Goal: Information Seeking & Learning: Learn about a topic

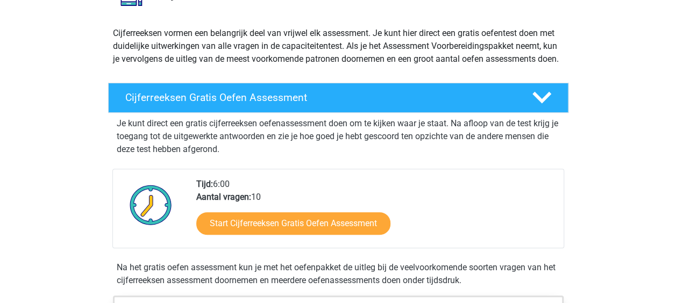
scroll to position [161, 0]
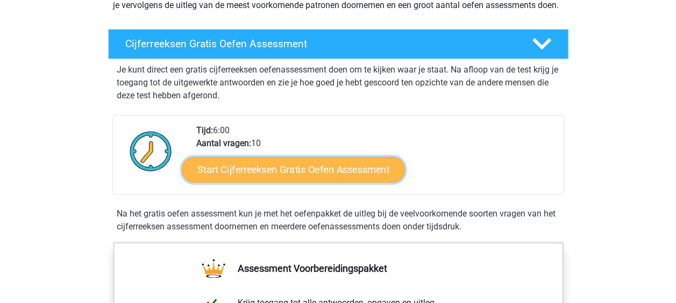
click at [305, 180] on link "Start Cijferreeksen Gratis Oefen Assessment" at bounding box center [293, 169] width 223 height 26
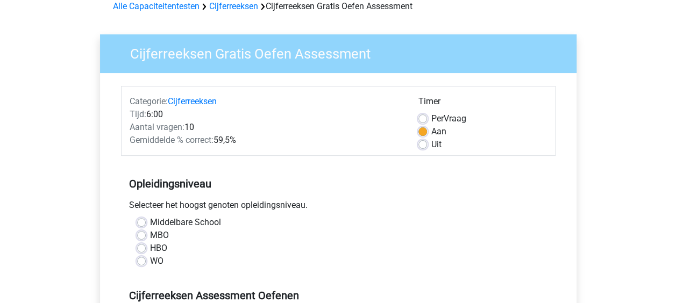
scroll to position [108, 0]
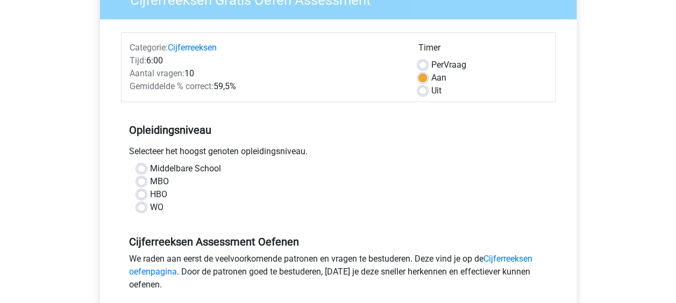
click at [150, 207] on label "WO" at bounding box center [156, 207] width 13 height 13
click at [141, 207] on input "WO" at bounding box center [141, 206] width 9 height 11
radio input "true"
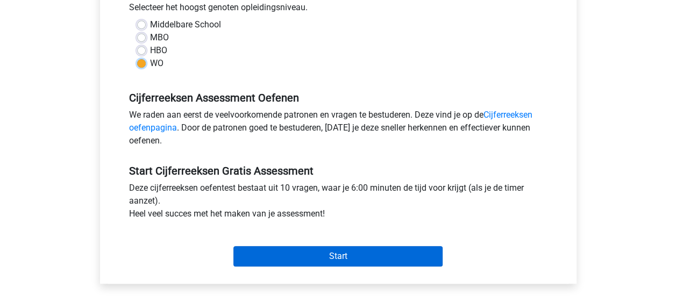
scroll to position [269, 0]
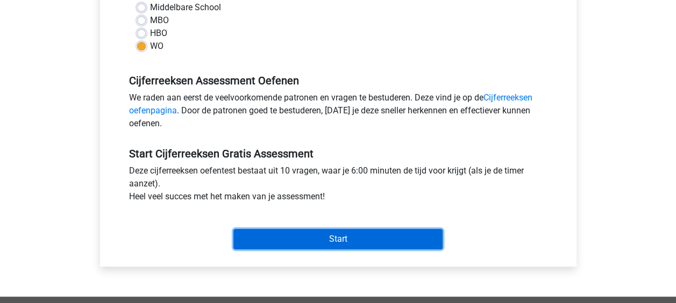
click at [303, 236] on input "Start" at bounding box center [337, 239] width 209 height 20
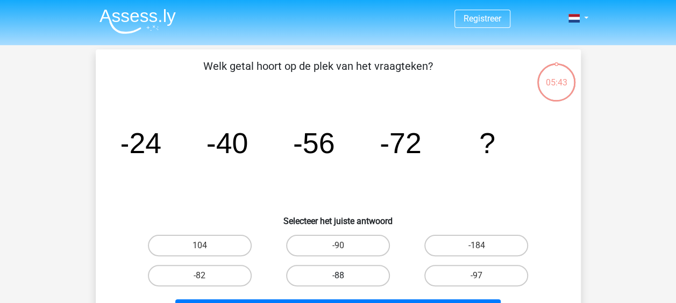
click at [365, 274] on label "-88" at bounding box center [338, 276] width 104 height 22
click at [345, 276] on input "-88" at bounding box center [341, 279] width 7 height 7
radio input "true"
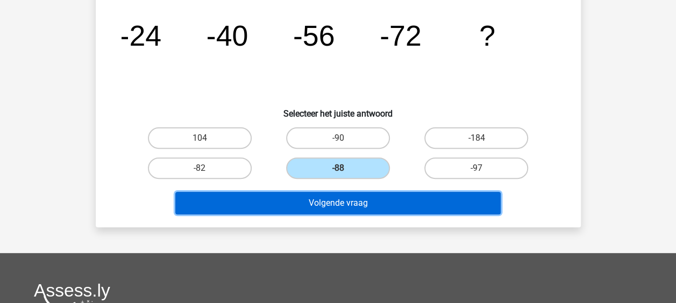
click at [358, 205] on button "Volgende vraag" at bounding box center [337, 203] width 325 height 23
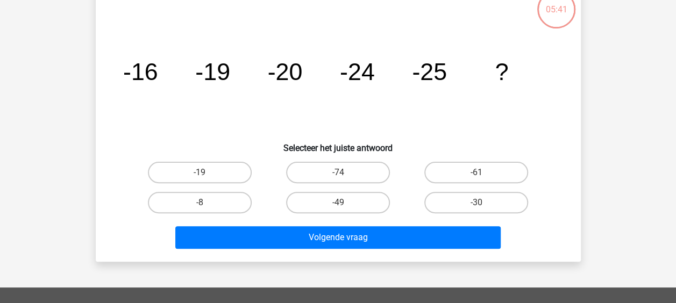
scroll to position [49, 0]
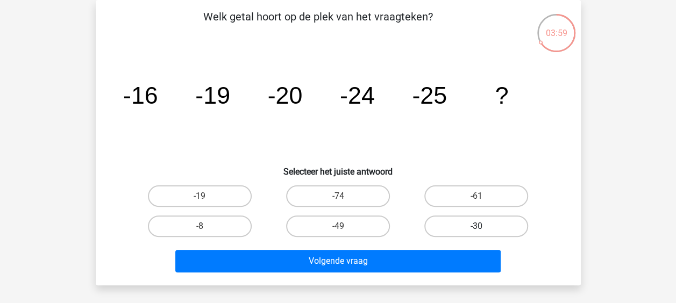
click at [481, 224] on label "-30" at bounding box center [476, 227] width 104 height 22
click at [481, 226] on input "-30" at bounding box center [479, 229] width 7 height 7
radio input "true"
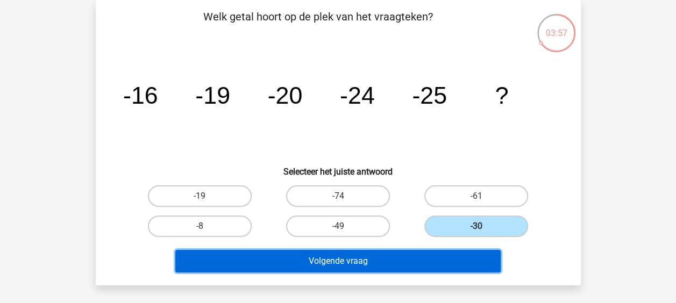
click at [433, 259] on button "Volgende vraag" at bounding box center [337, 261] width 325 height 23
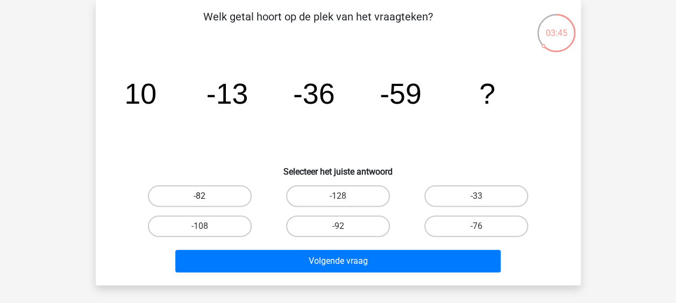
click at [199, 190] on label "-82" at bounding box center [200, 196] width 104 height 22
click at [199, 196] on input "-82" at bounding box center [202, 199] width 7 height 7
radio input "true"
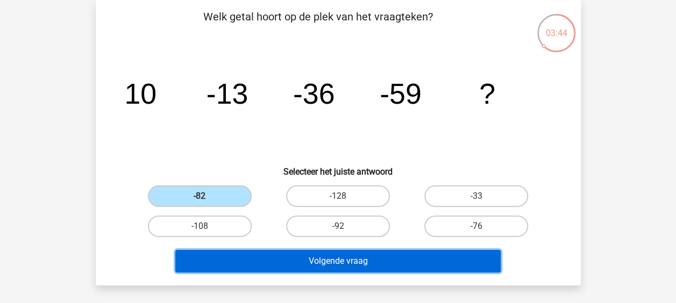
click at [358, 263] on button "Volgende vraag" at bounding box center [337, 261] width 325 height 23
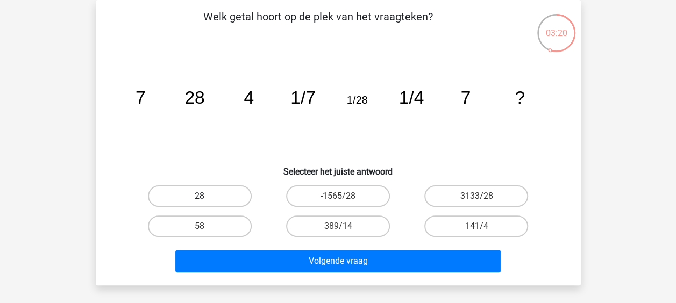
click at [204, 190] on label "28" at bounding box center [200, 196] width 104 height 22
click at [204, 196] on input "28" at bounding box center [202, 199] width 7 height 7
radio input "true"
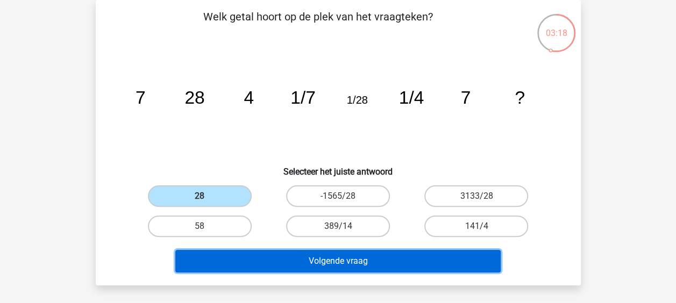
click at [347, 261] on button "Volgende vraag" at bounding box center [337, 261] width 325 height 23
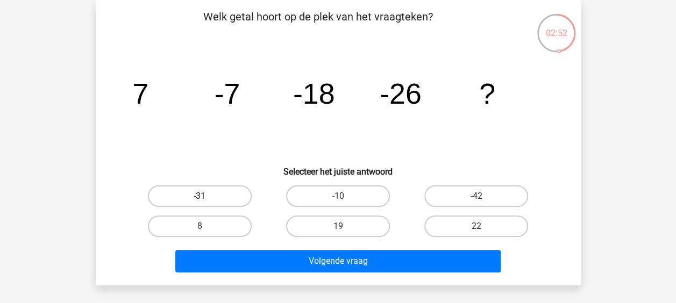
click at [210, 197] on label "-31" at bounding box center [200, 196] width 104 height 22
click at [206, 197] on input "-31" at bounding box center [202, 199] width 7 height 7
radio input "true"
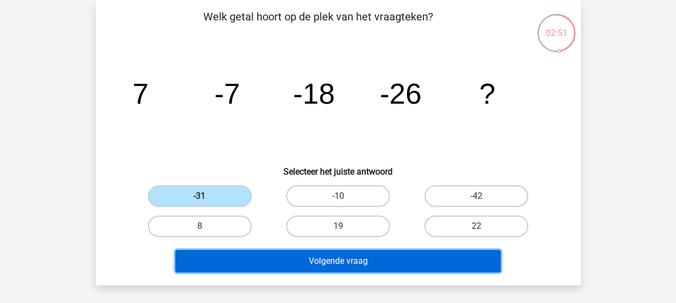
click at [346, 255] on button "Volgende vraag" at bounding box center [337, 261] width 325 height 23
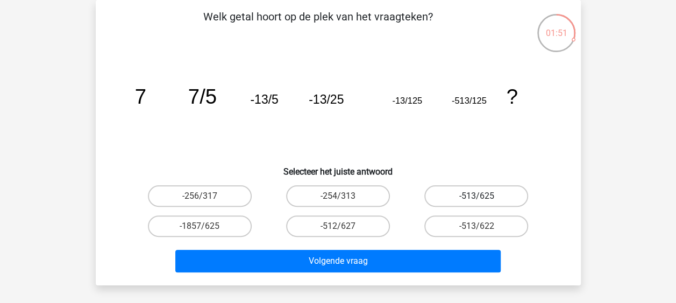
click at [455, 194] on label "-513/625" at bounding box center [476, 196] width 104 height 22
click at [476, 196] on input "-513/625" at bounding box center [479, 199] width 7 height 7
radio input "true"
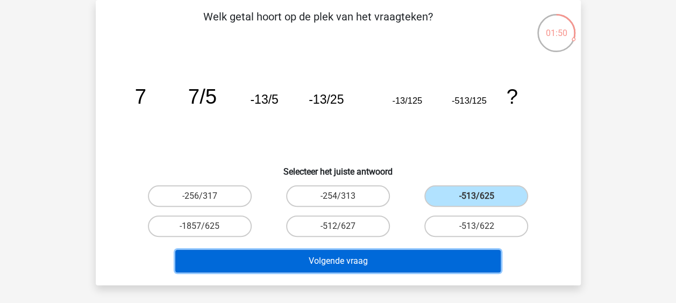
click at [425, 256] on button "Volgende vraag" at bounding box center [337, 261] width 325 height 23
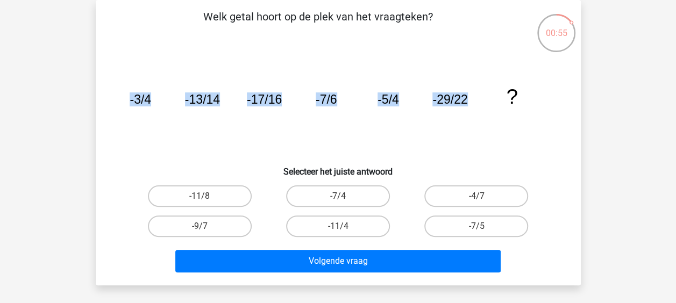
drag, startPoint x: 466, startPoint y: 100, endPoint x: 220, endPoint y: 73, distance: 247.2
click at [121, 101] on icon "image/svg+xml -3/4 -13/14 -17/16 -7/6 -5/4 -29/22 ?" at bounding box center [337, 103] width 433 height 109
copy g "-3/4 -13/14 -17/16 -7/6 -5/4 -29/22"
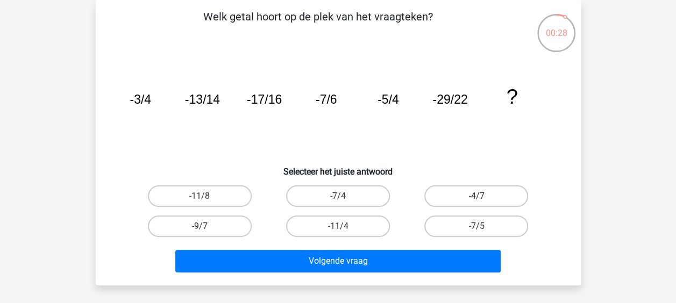
click at [523, 139] on icon "image/svg+xml -3/4 -13/14 -17/16 -7/6 -5/4 -29/22 ?" at bounding box center [337, 103] width 433 height 109
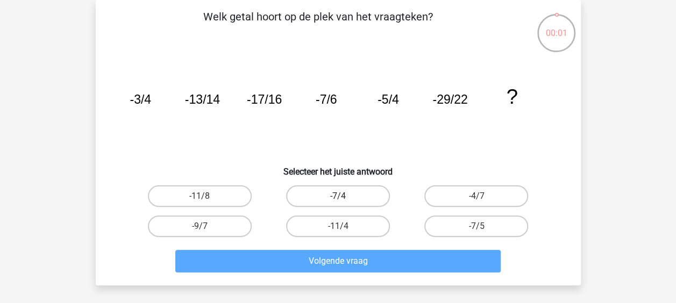
click at [368, 198] on label "-7/4" at bounding box center [338, 196] width 104 height 22
click at [345, 198] on input "-7/4" at bounding box center [341, 199] width 7 height 7
radio input "true"
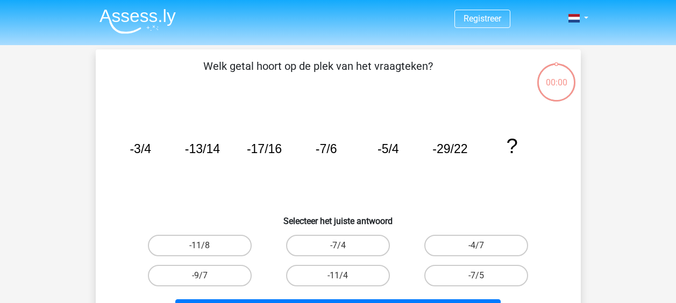
scroll to position [49, 0]
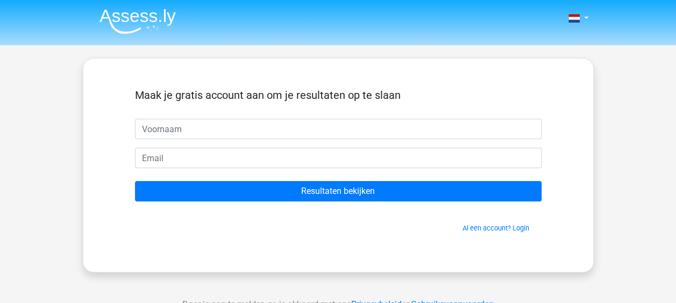
click at [221, 129] on input "text" at bounding box center [338, 129] width 406 height 20
type input "[PERSON_NAME]"
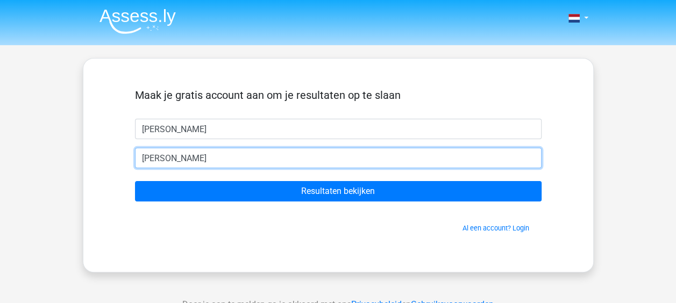
type input "[EMAIL_ADDRESS][DOMAIN_NAME]"
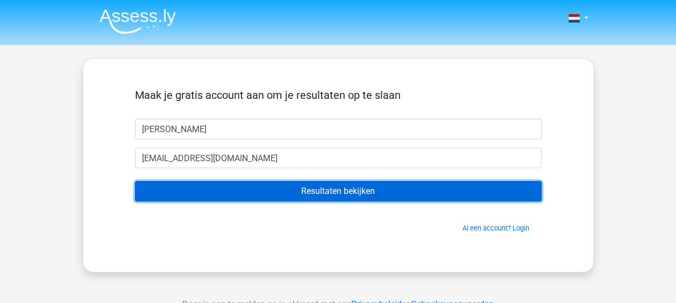
click at [298, 187] on input "Resultaten bekijken" at bounding box center [338, 191] width 406 height 20
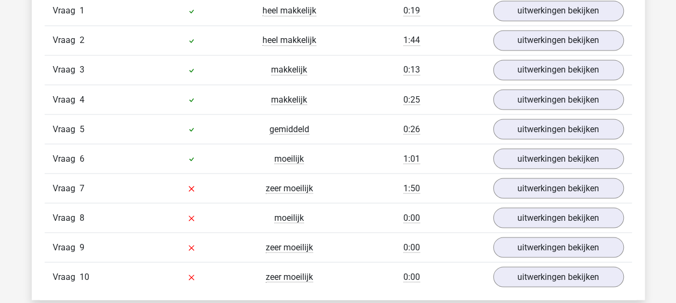
scroll to position [914, 0]
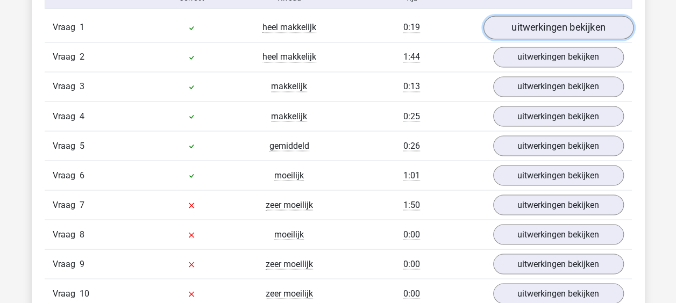
click at [537, 27] on link "uitwerkingen bekijken" at bounding box center [558, 28] width 150 height 24
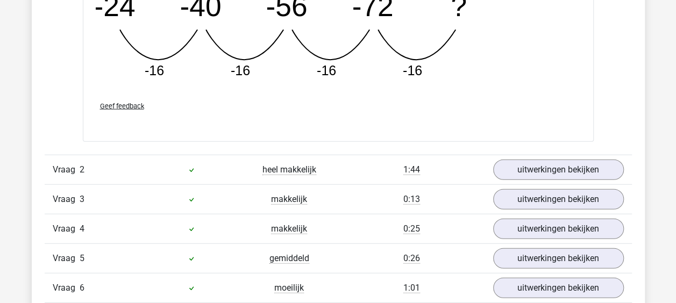
scroll to position [1398, 0]
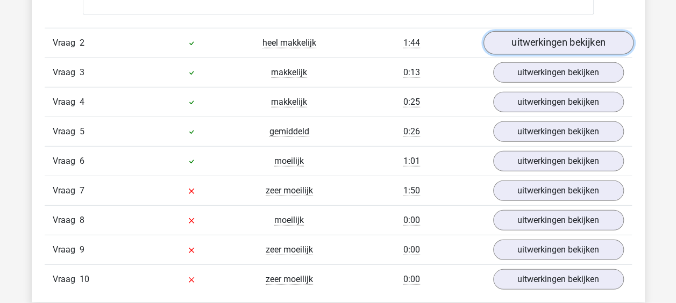
click at [566, 43] on link "uitwerkingen bekijken" at bounding box center [558, 43] width 150 height 24
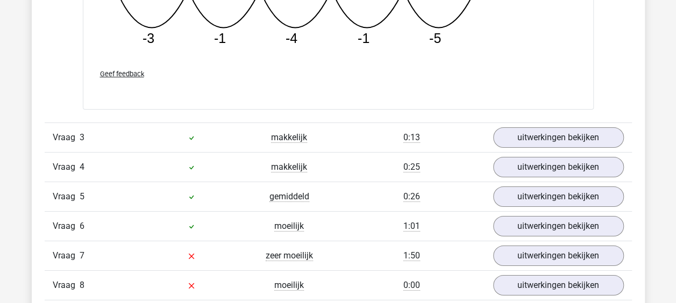
scroll to position [1882, 0]
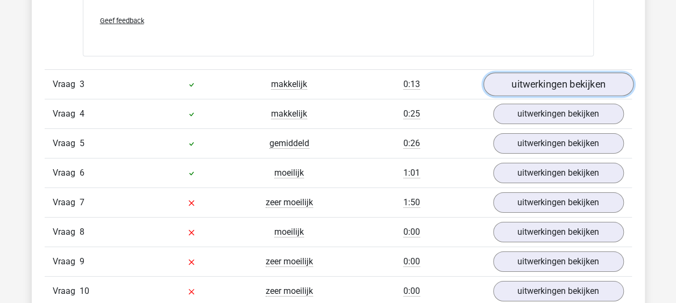
click at [544, 84] on link "uitwerkingen bekijken" at bounding box center [558, 85] width 150 height 24
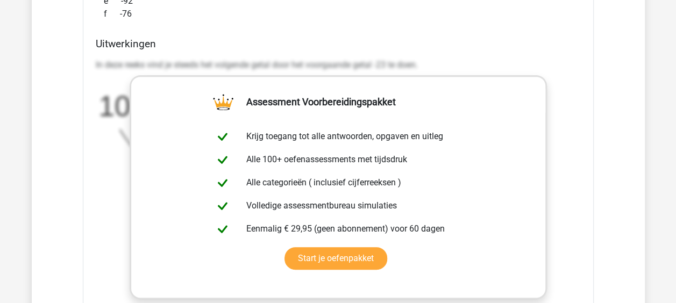
scroll to position [2258, 0]
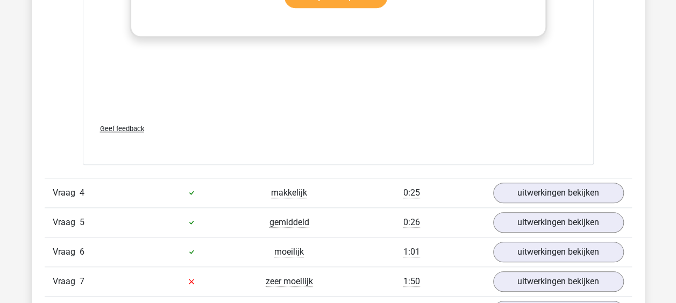
scroll to position [2473, 0]
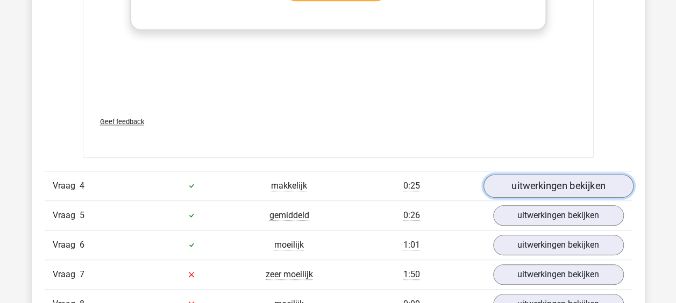
click at [575, 176] on link "uitwerkingen bekijken" at bounding box center [558, 186] width 150 height 24
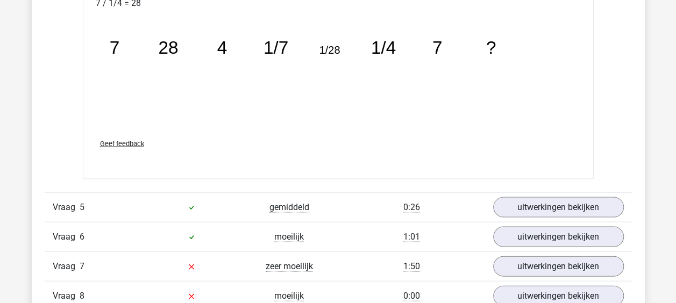
scroll to position [3064, 0]
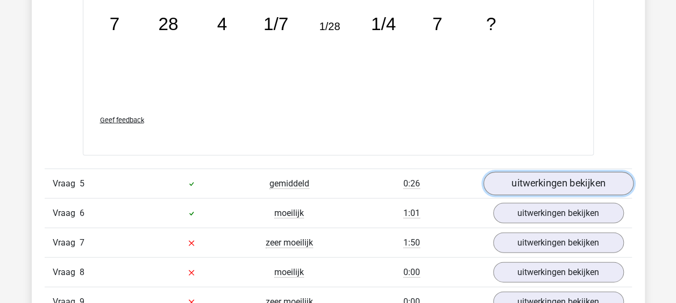
click at [580, 181] on link "uitwerkingen bekijken" at bounding box center [558, 184] width 150 height 24
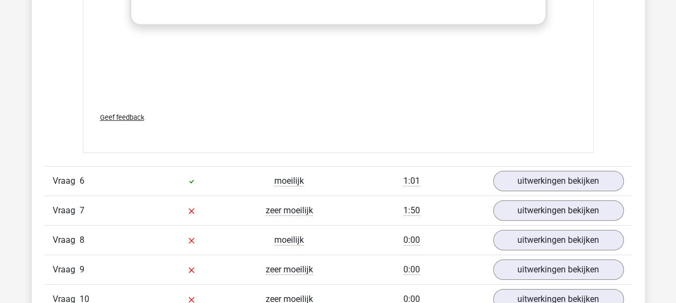
scroll to position [3763, 0]
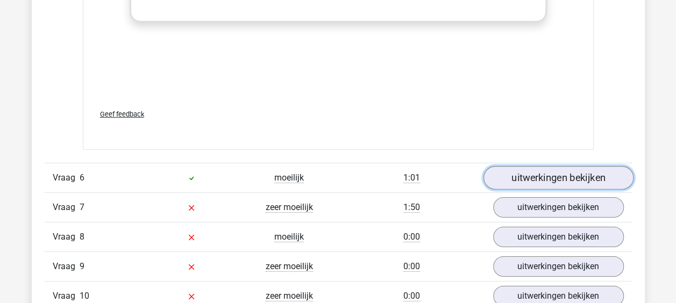
click at [574, 173] on link "uitwerkingen bekijken" at bounding box center [558, 178] width 150 height 24
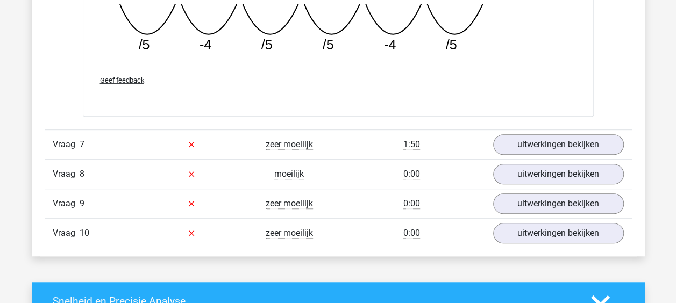
scroll to position [4301, 0]
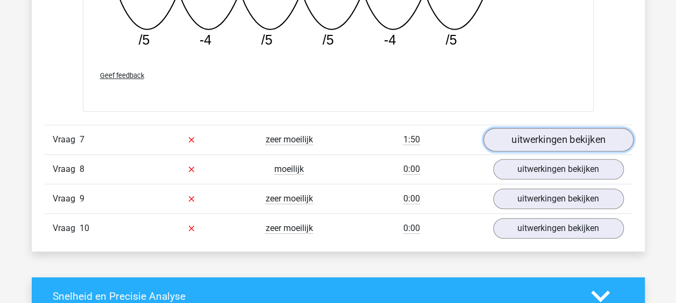
click at [585, 133] on link "uitwerkingen bekijken" at bounding box center [558, 140] width 150 height 24
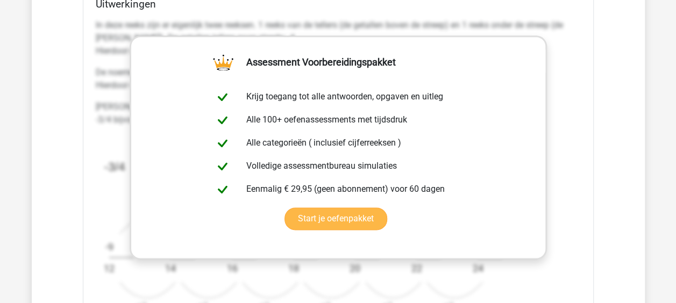
scroll to position [4731, 0]
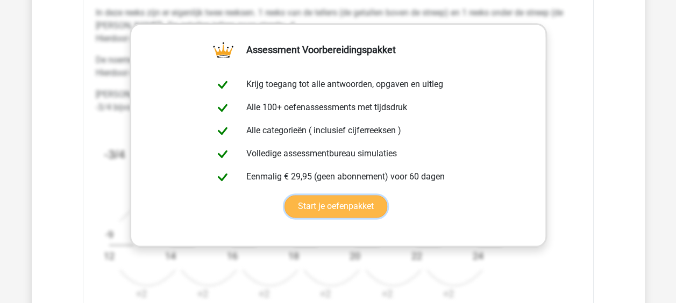
click at [370, 195] on link "Start je oefenpakket" at bounding box center [335, 206] width 103 height 23
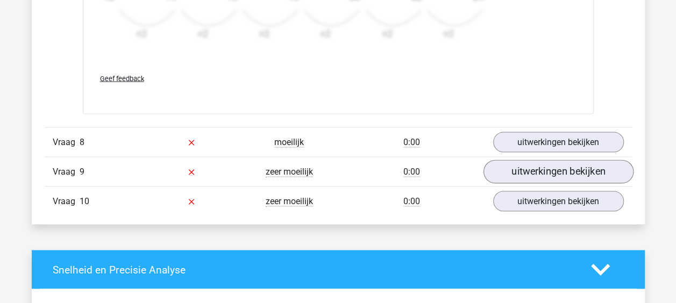
scroll to position [5000, 0]
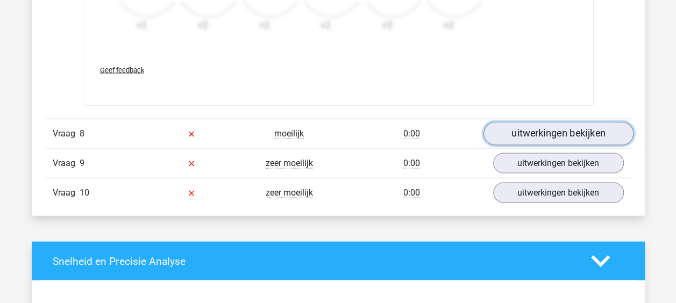
click at [585, 126] on link "uitwerkingen bekijken" at bounding box center [558, 134] width 150 height 24
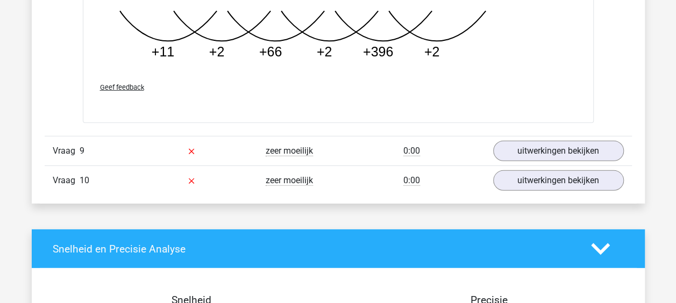
scroll to position [5591, 0]
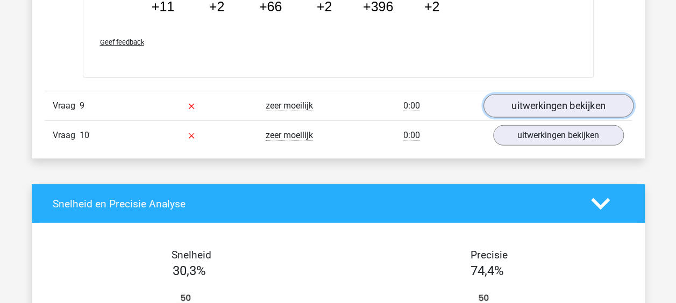
click at [580, 98] on link "uitwerkingen bekijken" at bounding box center [558, 106] width 150 height 24
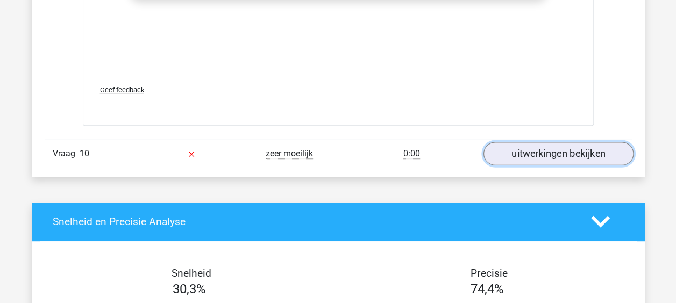
click at [576, 143] on link "uitwerkingen bekijken" at bounding box center [558, 154] width 150 height 24
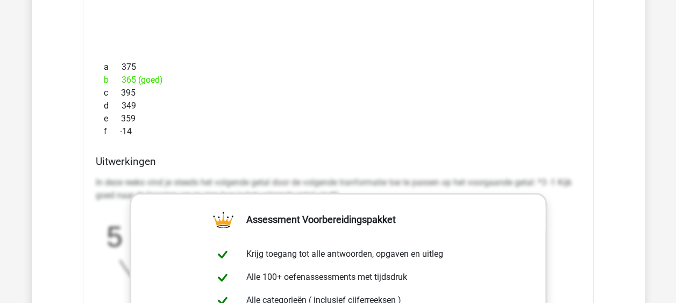
scroll to position [6559, 0]
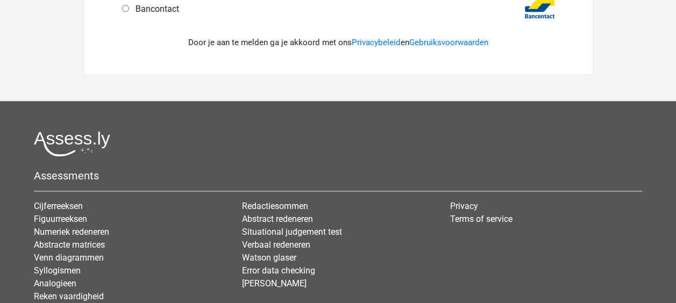
scroll to position [484, 0]
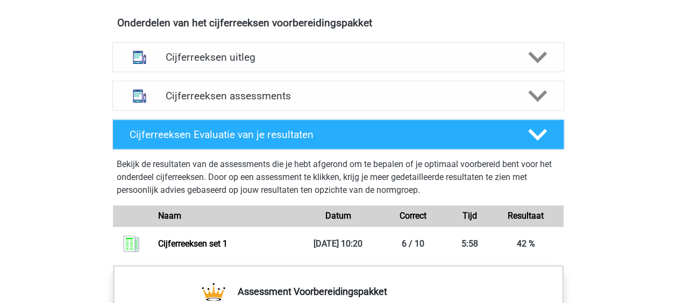
scroll to position [645, 0]
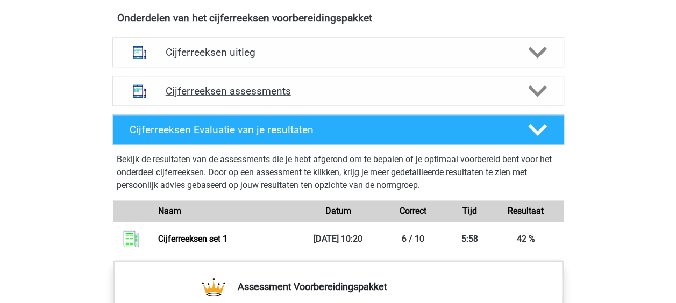
click at [351, 97] on h4 "Cijferreeksen assessments" at bounding box center [338, 91] width 345 height 12
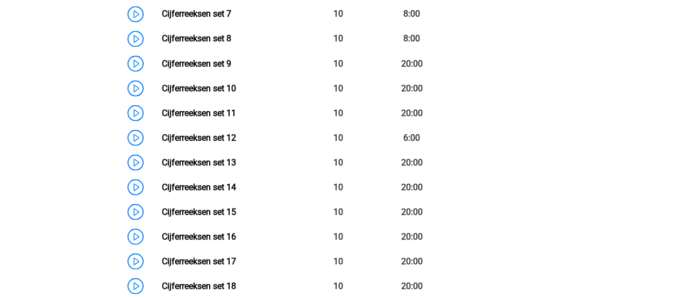
scroll to position [806, 0]
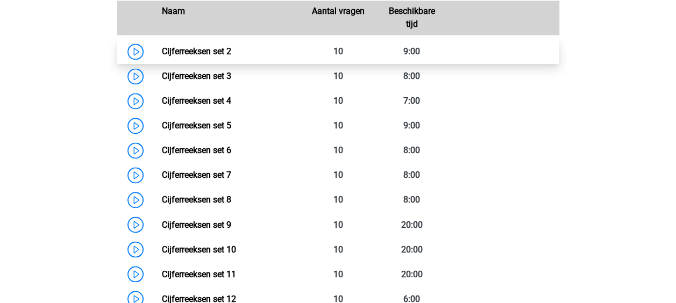
click at [221, 56] on link "Cijferreeksen set 2" at bounding box center [196, 51] width 69 height 10
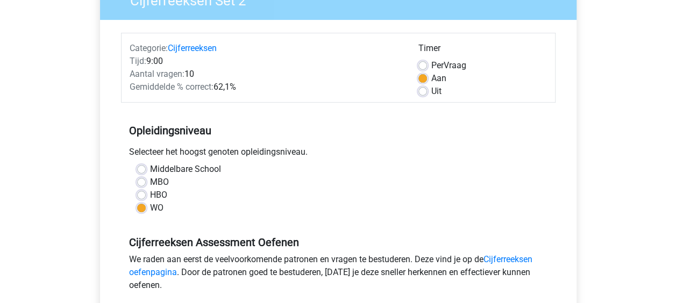
scroll to position [108, 0]
click at [152, 192] on label "HBO" at bounding box center [158, 194] width 17 height 13
click at [146, 192] on input "HBO" at bounding box center [141, 193] width 9 height 11
radio input "true"
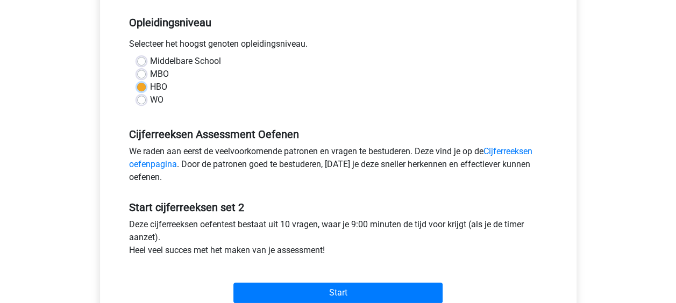
scroll to position [269, 0]
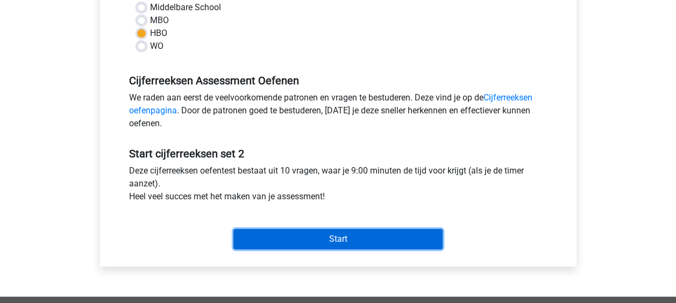
click at [359, 239] on input "Start" at bounding box center [337, 239] width 209 height 20
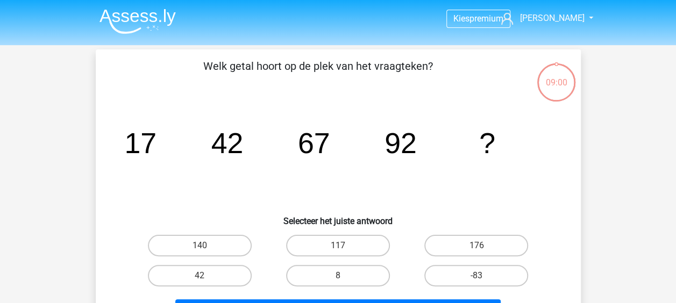
scroll to position [54, 0]
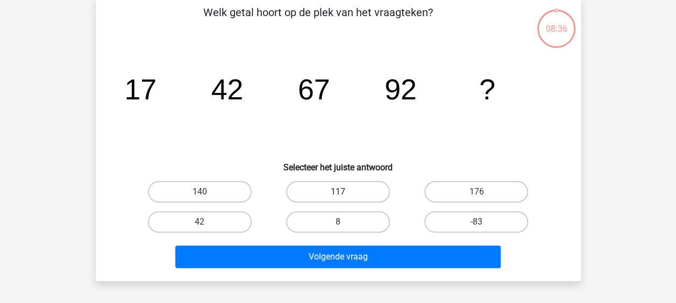
click at [341, 184] on label "117" at bounding box center [338, 192] width 104 height 22
click at [341, 192] on input "117" at bounding box center [341, 195] width 7 height 7
radio input "true"
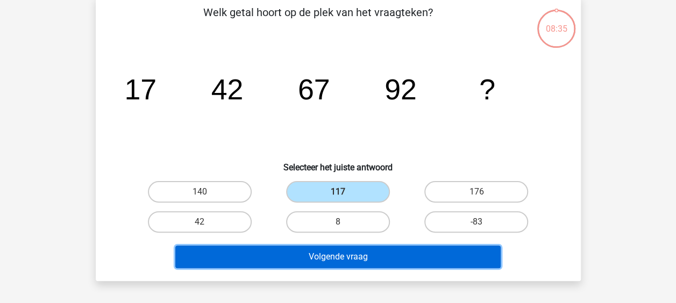
click at [381, 252] on button "Volgende vraag" at bounding box center [337, 257] width 325 height 23
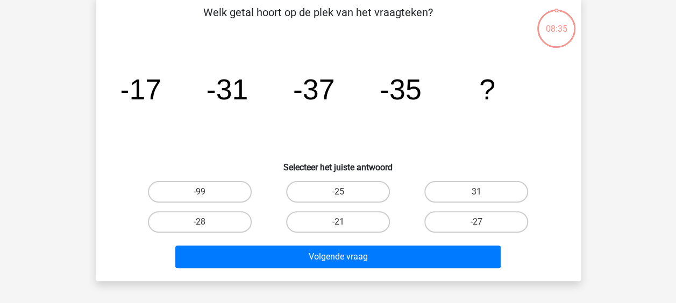
scroll to position [49, 0]
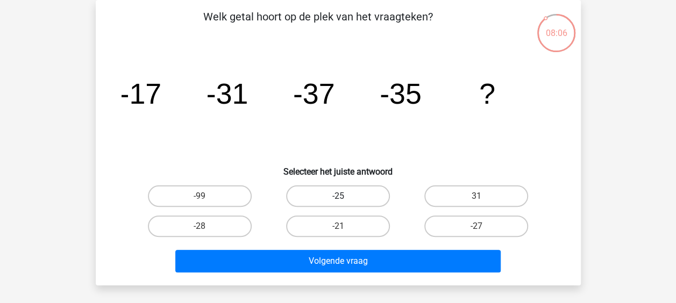
click at [352, 194] on label "-25" at bounding box center [338, 196] width 104 height 22
click at [345, 196] on input "-25" at bounding box center [341, 199] width 7 height 7
radio input "true"
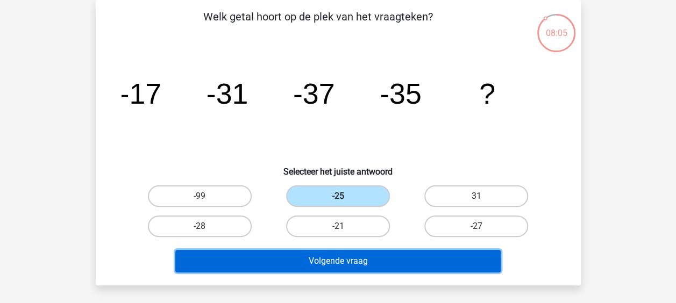
click at [370, 263] on button "Volgende vraag" at bounding box center [337, 261] width 325 height 23
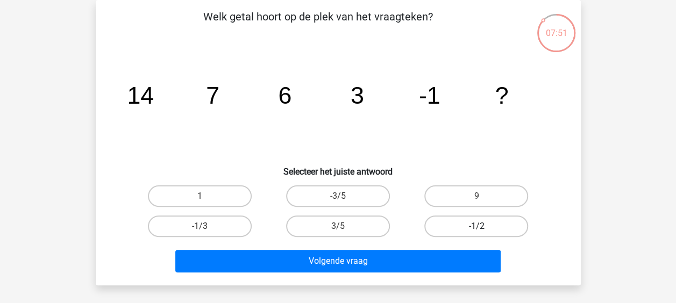
click at [504, 227] on label "-1/2" at bounding box center [476, 227] width 104 height 22
click at [483, 227] on input "-1/2" at bounding box center [479, 229] width 7 height 7
radio input "true"
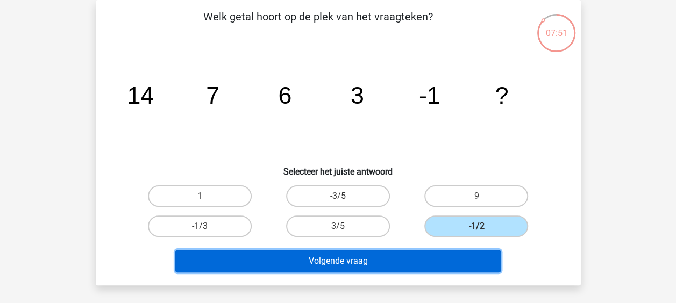
click at [466, 260] on button "Volgende vraag" at bounding box center [337, 261] width 325 height 23
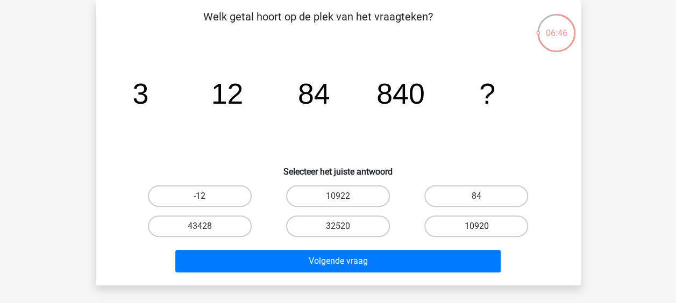
click at [484, 226] on label "10920" at bounding box center [476, 227] width 104 height 22
click at [483, 226] on input "10920" at bounding box center [479, 229] width 7 height 7
radio input "true"
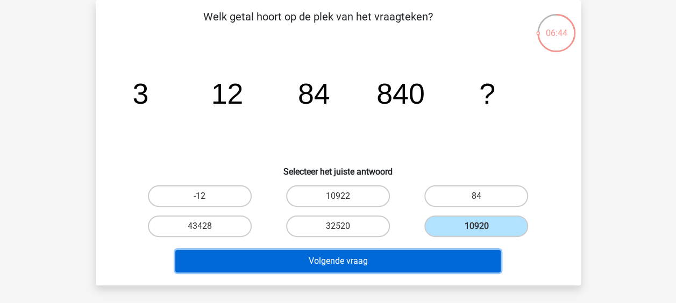
click at [431, 253] on button "Volgende vraag" at bounding box center [337, 261] width 325 height 23
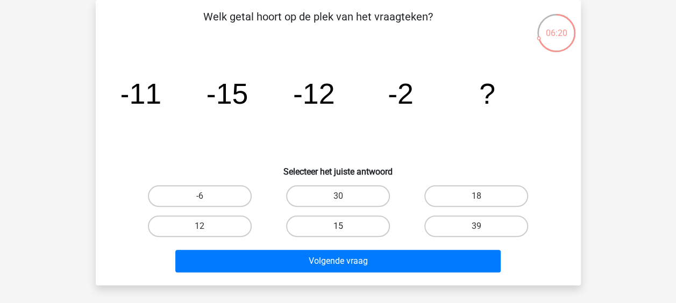
click at [323, 231] on label "15" at bounding box center [338, 227] width 104 height 22
click at [338, 231] on input "15" at bounding box center [341, 229] width 7 height 7
radio input "true"
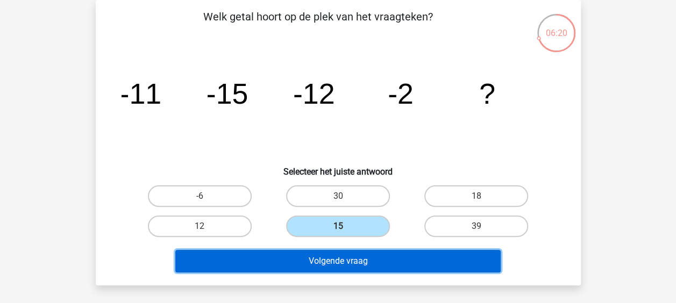
click at [355, 261] on button "Volgende vraag" at bounding box center [337, 261] width 325 height 23
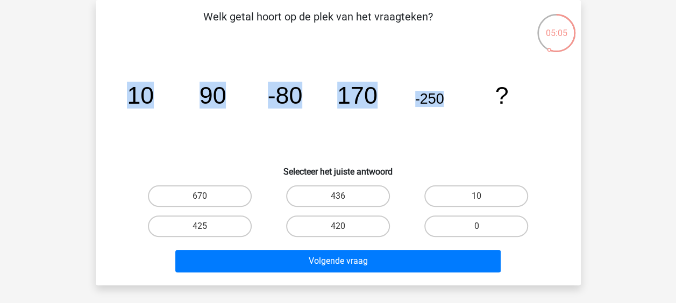
drag, startPoint x: 128, startPoint y: 98, endPoint x: 462, endPoint y: 102, distance: 333.9
click at [462, 102] on icon "image/svg+xml 10 90 -80 170 -250 ?" at bounding box center [337, 103] width 433 height 109
copy g "10 90 -80 170 -250"
click at [268, 134] on icon "image/svg+xml 10 90 -80 170 -250 ?" at bounding box center [337, 103] width 433 height 109
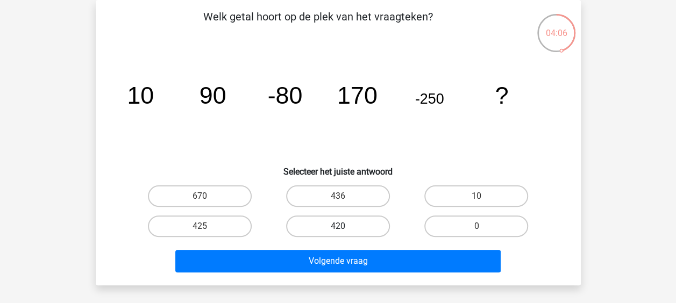
click at [348, 226] on label "420" at bounding box center [338, 227] width 104 height 22
click at [345, 226] on input "420" at bounding box center [341, 229] width 7 height 7
radio input "true"
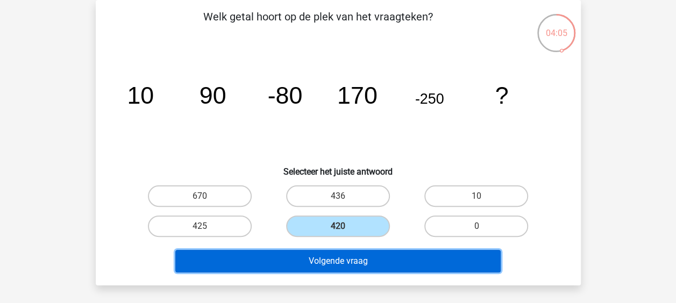
click at [364, 256] on button "Volgende vraag" at bounding box center [337, 261] width 325 height 23
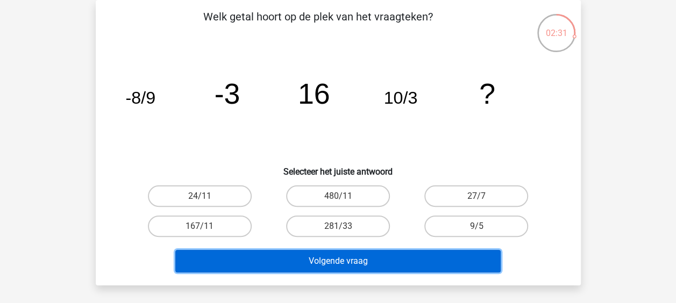
click at [341, 260] on button "Volgende vraag" at bounding box center [337, 261] width 325 height 23
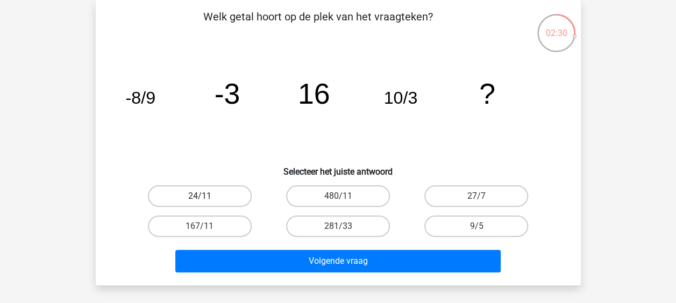
click at [228, 196] on label "24/11" at bounding box center [200, 196] width 104 height 22
click at [206, 196] on input "24/11" at bounding box center [202, 199] width 7 height 7
radio input "true"
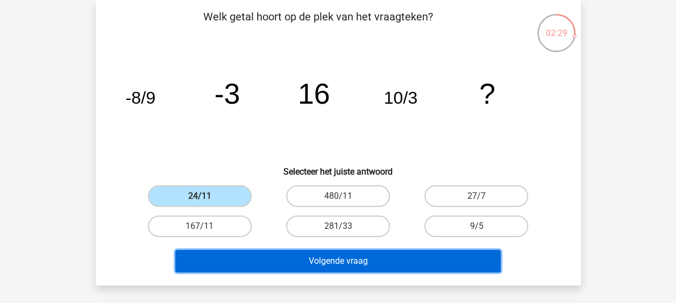
click at [306, 259] on button "Volgende vraag" at bounding box center [337, 261] width 325 height 23
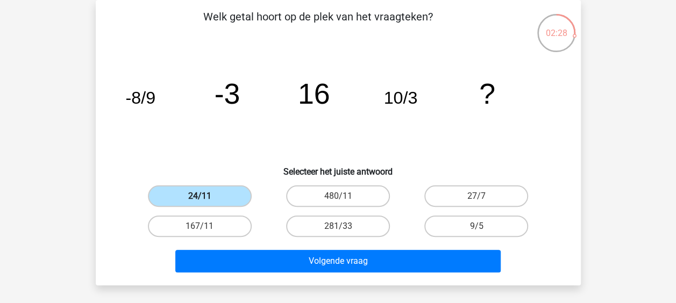
click at [215, 199] on label "24/11" at bounding box center [200, 196] width 104 height 22
click at [206, 199] on input "24/11" at bounding box center [202, 199] width 7 height 7
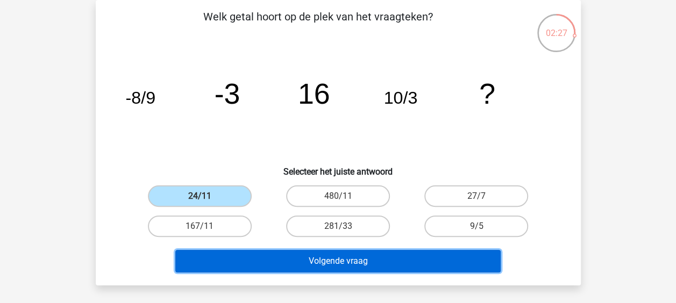
click at [328, 253] on button "Volgende vraag" at bounding box center [337, 261] width 325 height 23
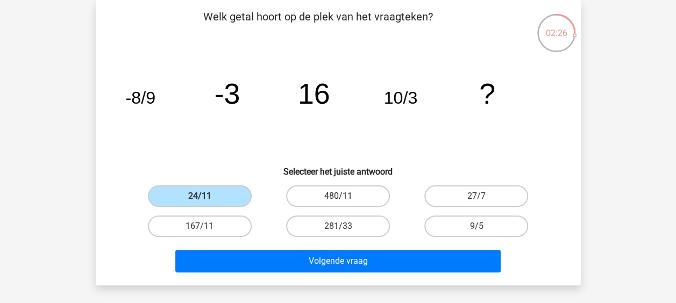
click at [345, 196] on label "480/11" at bounding box center [338, 196] width 104 height 22
click at [345, 196] on input "480/11" at bounding box center [341, 199] width 7 height 7
radio input "true"
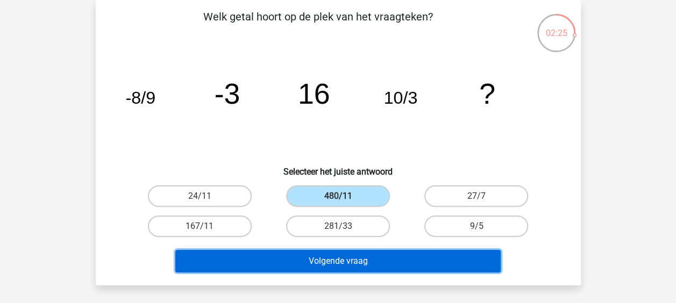
click at [339, 252] on button "Volgende vraag" at bounding box center [337, 261] width 325 height 23
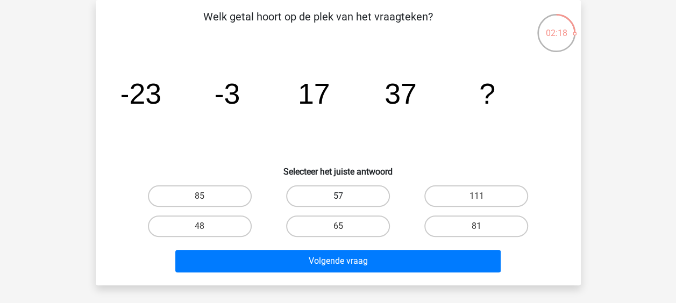
click at [358, 194] on label "57" at bounding box center [338, 196] width 104 height 22
click at [345, 196] on input "57" at bounding box center [341, 199] width 7 height 7
radio input "true"
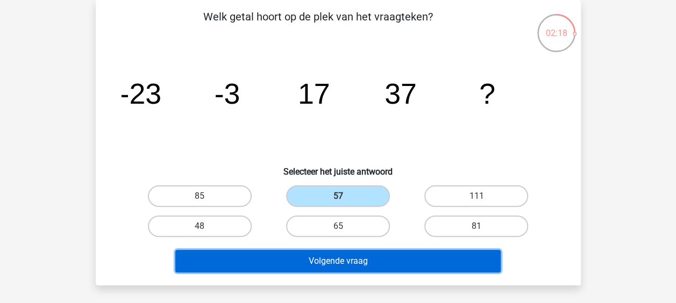
click at [368, 267] on button "Volgende vraag" at bounding box center [337, 261] width 325 height 23
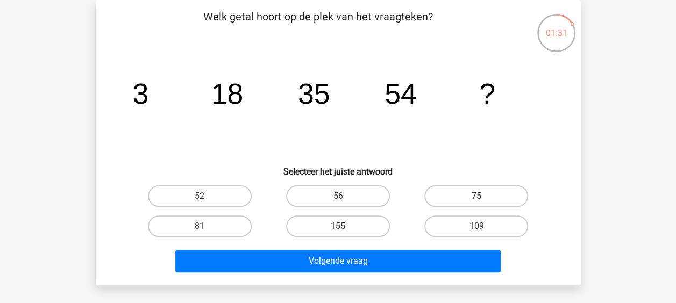
click at [482, 194] on label "75" at bounding box center [476, 196] width 104 height 22
click at [482, 196] on input "75" at bounding box center [479, 199] width 7 height 7
radio input "true"
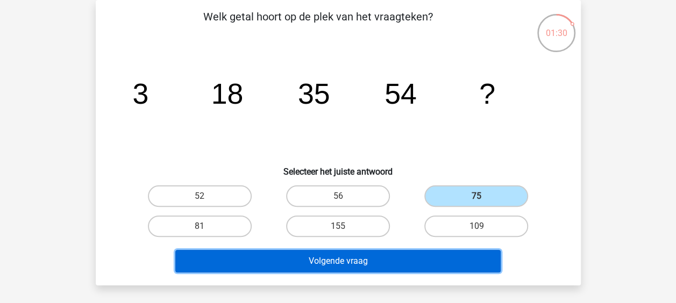
click at [448, 256] on button "Volgende vraag" at bounding box center [337, 261] width 325 height 23
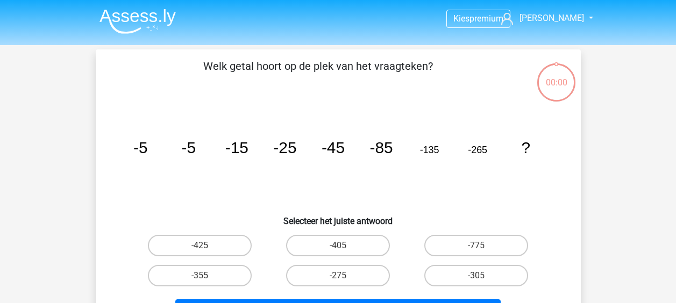
scroll to position [49, 0]
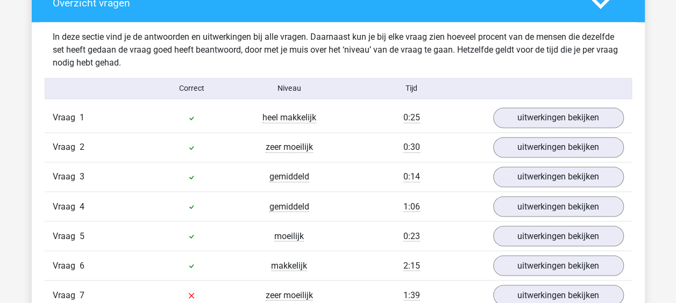
scroll to position [914, 0]
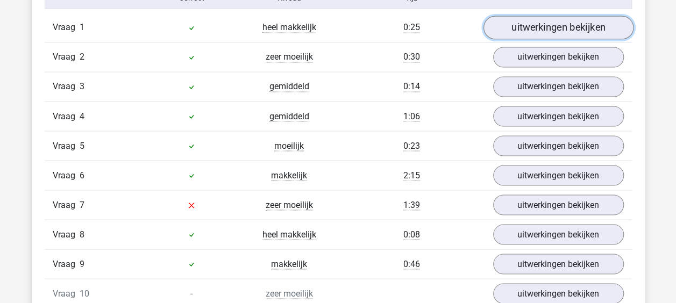
click at [570, 23] on link "uitwerkingen bekijken" at bounding box center [558, 28] width 150 height 24
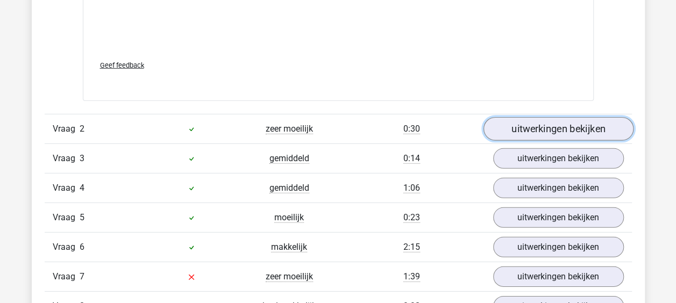
click at [574, 121] on link "uitwerkingen bekijken" at bounding box center [558, 129] width 150 height 24
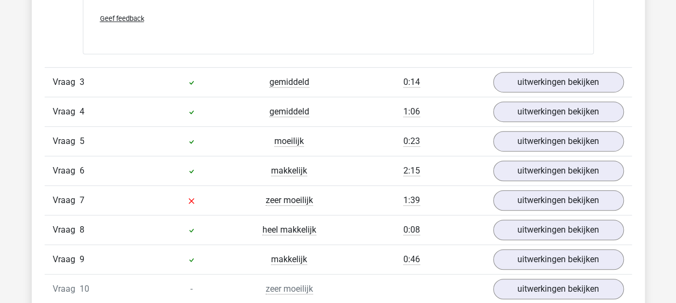
scroll to position [2312, 0]
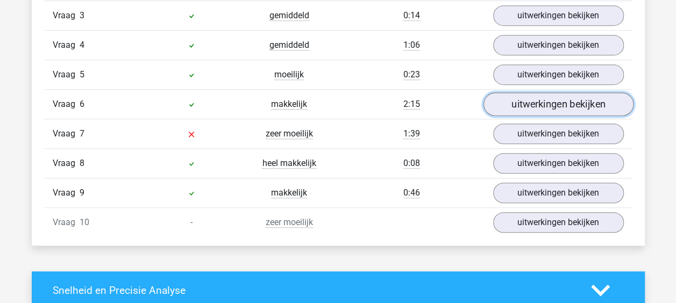
click at [534, 96] on link "uitwerkingen bekijken" at bounding box center [558, 104] width 150 height 24
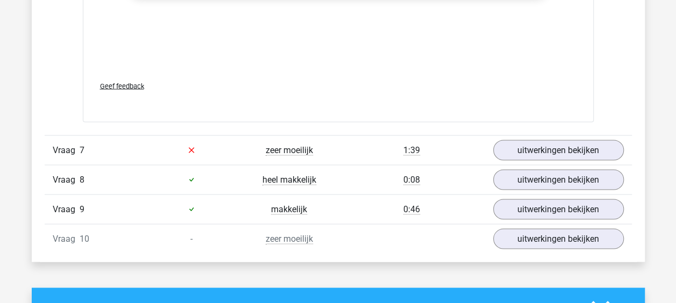
scroll to position [3011, 0]
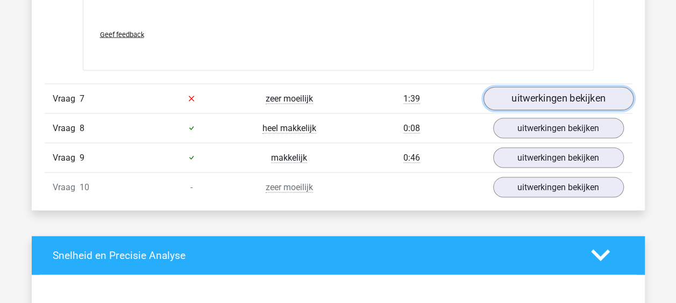
click at [533, 89] on link "uitwerkingen bekijken" at bounding box center [558, 99] width 150 height 24
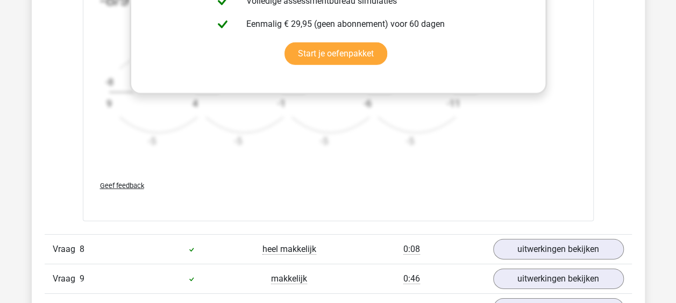
scroll to position [3656, 0]
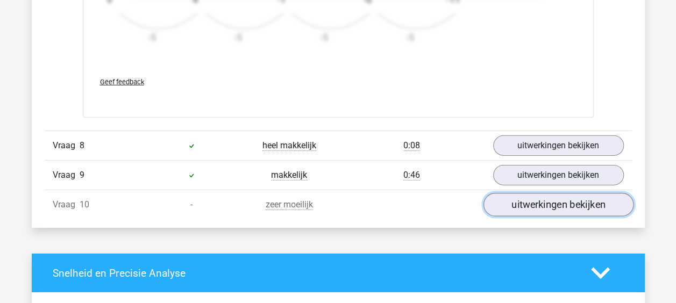
click at [537, 202] on link "uitwerkingen bekijken" at bounding box center [558, 205] width 150 height 24
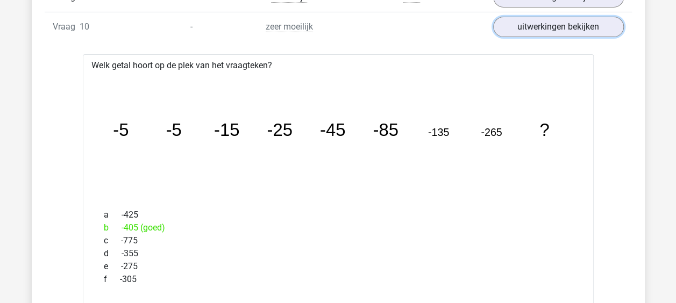
scroll to position [3817, 0]
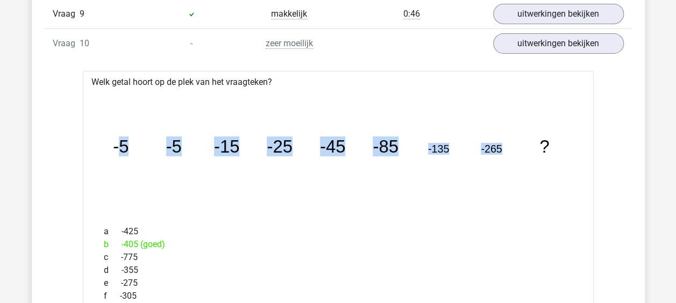
drag, startPoint x: 507, startPoint y: 143, endPoint x: 120, endPoint y: 145, distance: 386.5
click at [120, 145] on icon "image/svg+xml -5 -5 -15 -25 -45 -85 -135 -265 ?" at bounding box center [338, 152] width 476 height 119
click at [163, 157] on icon "image/svg+xml -5 -5 -15 -25 -45 -85 -135 -265 ?" at bounding box center [338, 152] width 476 height 119
drag, startPoint x: 110, startPoint y: 139, endPoint x: 520, endPoint y: 158, distance: 411.2
click at [520, 158] on icon "image/svg+xml -5 -5 -15 -25 -45 -85 -135 -265 ?" at bounding box center [338, 152] width 476 height 119
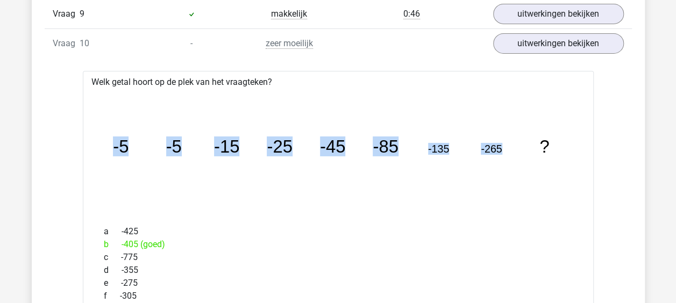
copy g "-5 -5 -15 -25 -45 -85 -135 -265"
